Goal: Navigation & Orientation: Find specific page/section

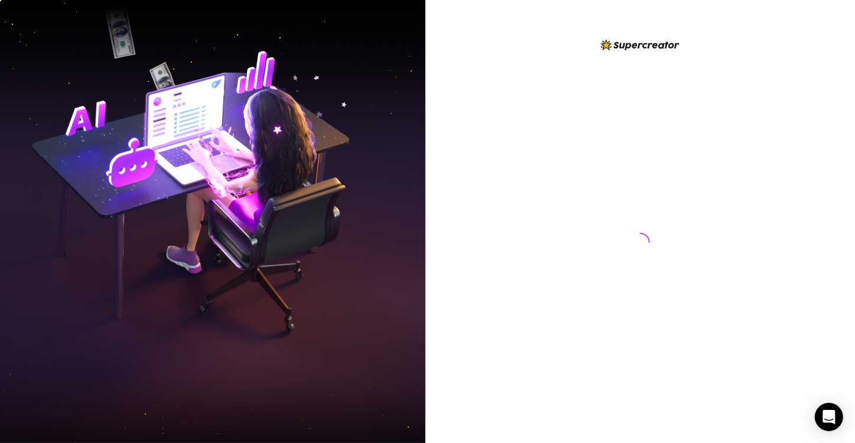
click at [112, 87] on img at bounding box center [212, 221] width 425 height 533
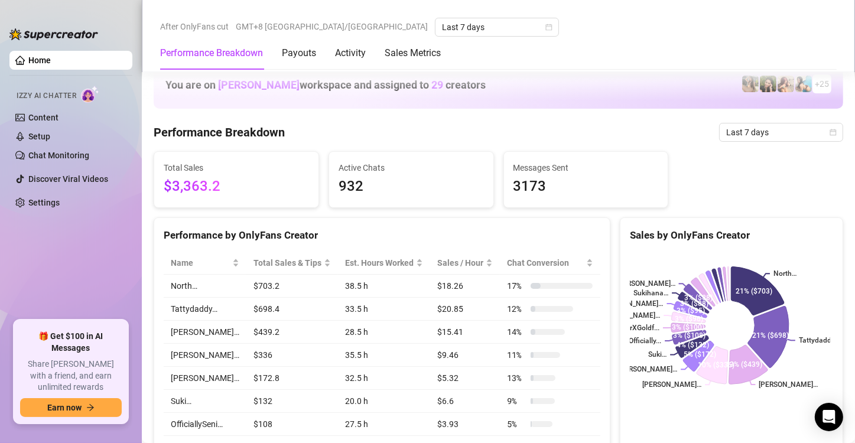
scroll to position [650, 0]
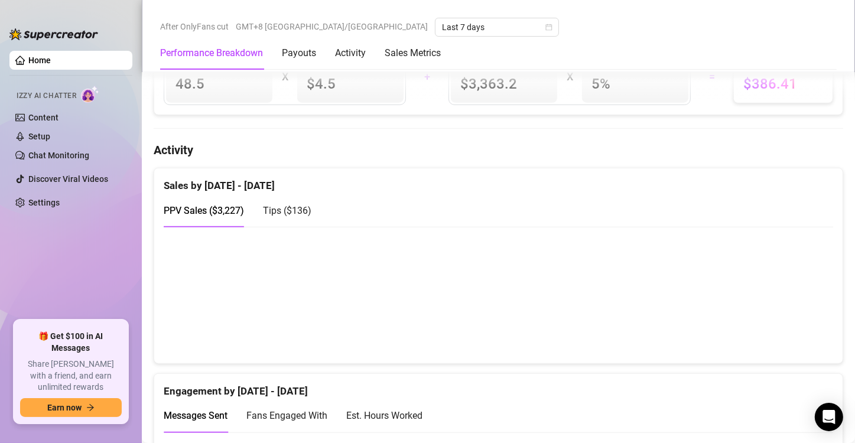
click at [284, 205] on span "Tips ( $136 )" at bounding box center [287, 210] width 48 height 11
click at [291, 211] on span "Tips ( $136 )" at bounding box center [287, 210] width 48 height 11
click at [217, 206] on span "PPV Sales ( $3,227 )" at bounding box center [204, 210] width 80 height 11
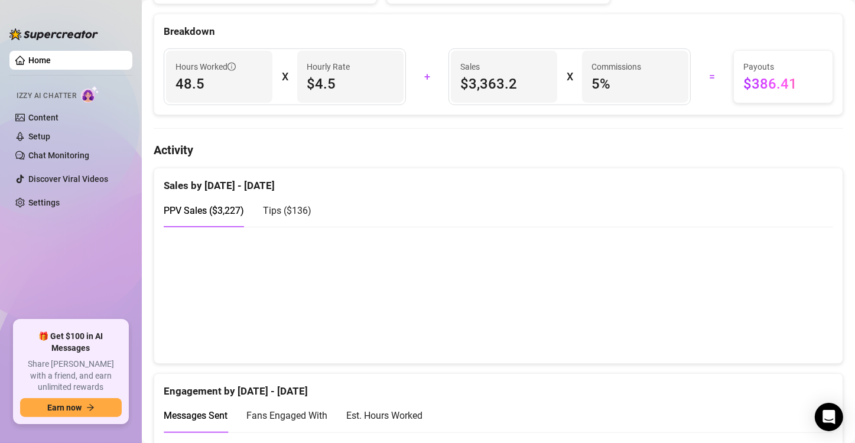
scroll to position [0, 0]
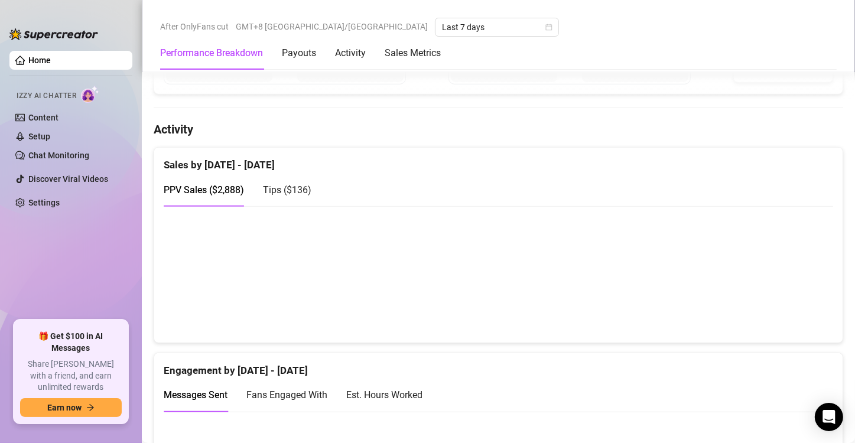
scroll to position [650, 0]
